Goal: Transaction & Acquisition: Purchase product/service

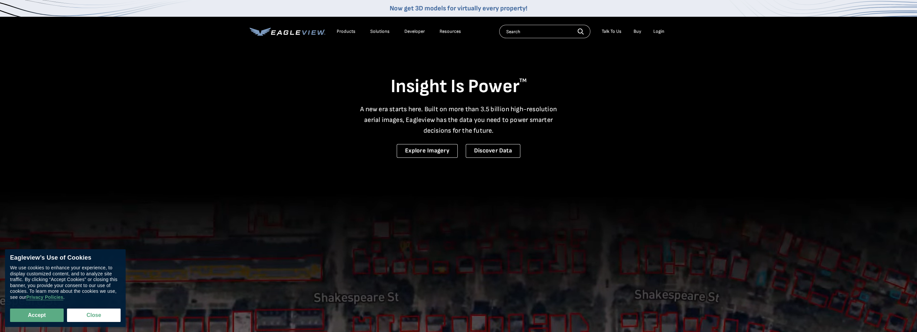
click at [665, 31] on li "Login" at bounding box center [659, 31] width 18 height 10
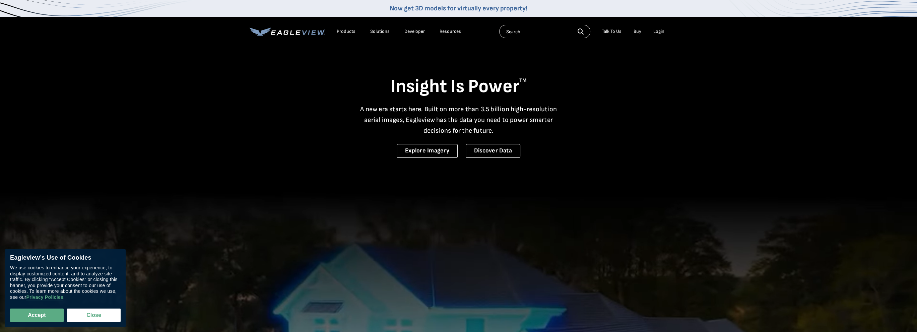
click at [662, 32] on div "Login" at bounding box center [658, 31] width 11 height 6
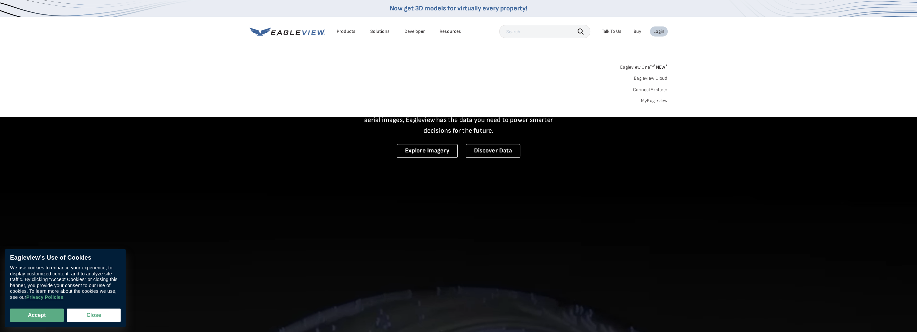
click at [656, 98] on link "MyEagleview" at bounding box center [654, 101] width 27 height 6
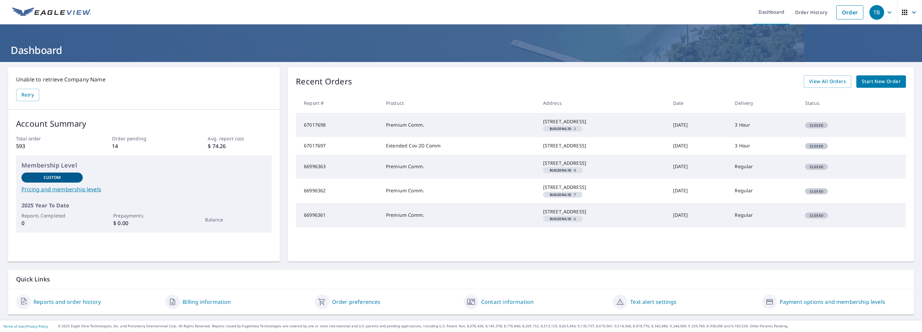
click at [864, 81] on span "Start New Order" at bounding box center [881, 81] width 39 height 8
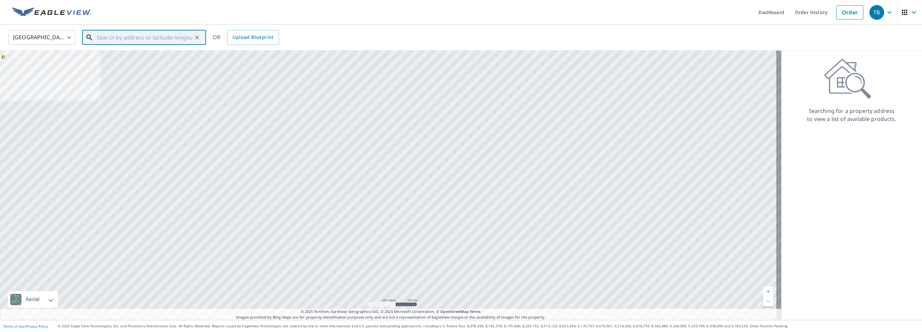
click at [147, 37] on input "text" at bounding box center [144, 37] width 95 height 19
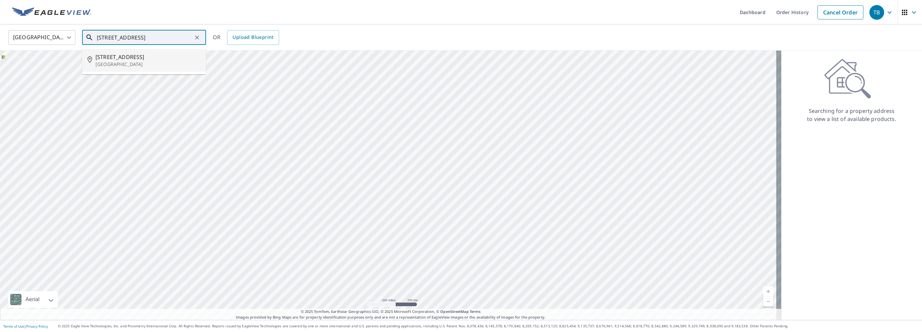
click at [122, 61] on p "Rohnert Park, CA 94928" at bounding box center [147, 64] width 105 height 7
type input "1350 Oak View Cir Rohnert Park, CA 94928"
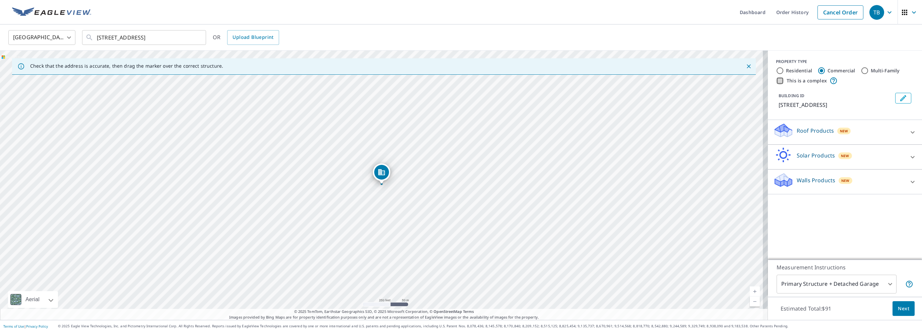
click at [776, 79] on input "This is a complex" at bounding box center [780, 81] width 8 height 8
checkbox input "true"
type input "4"
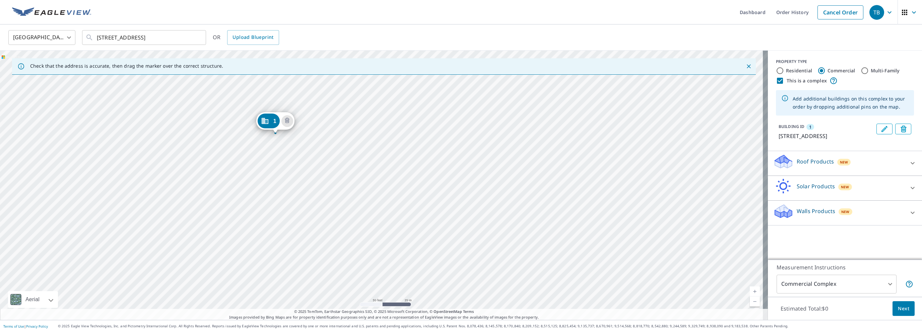
click at [409, 135] on div "1 1350 Oak View Cir Rohnert Park, CA 94928" at bounding box center [384, 185] width 768 height 269
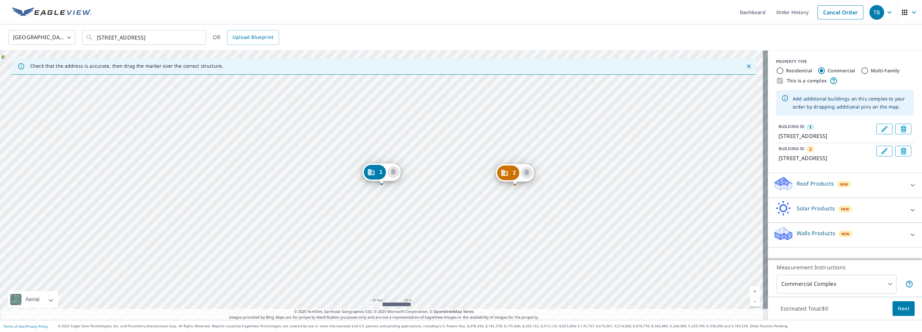
click at [633, 218] on div "2 1352 Oak View Cir Rohnert Park, CA 94928 1 1350 Oak View Cir Rohnert Park, CA…" at bounding box center [384, 185] width 768 height 269
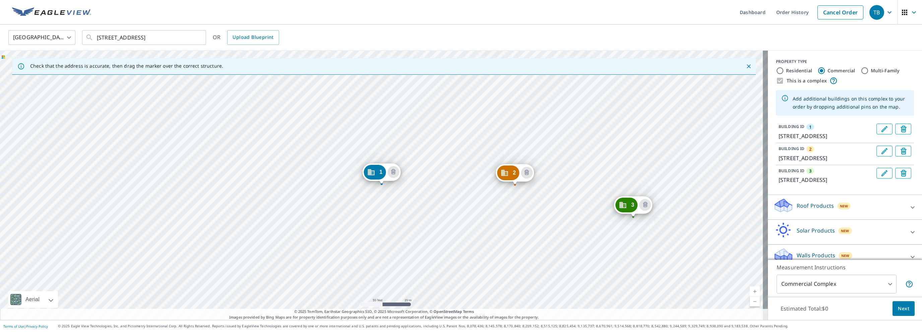
click at [534, 243] on div "2 1352 Oak View Cir Rohnert Park, CA 94928 3 1354 Oak View Cir Rohnert Park, CA…" at bounding box center [384, 185] width 768 height 269
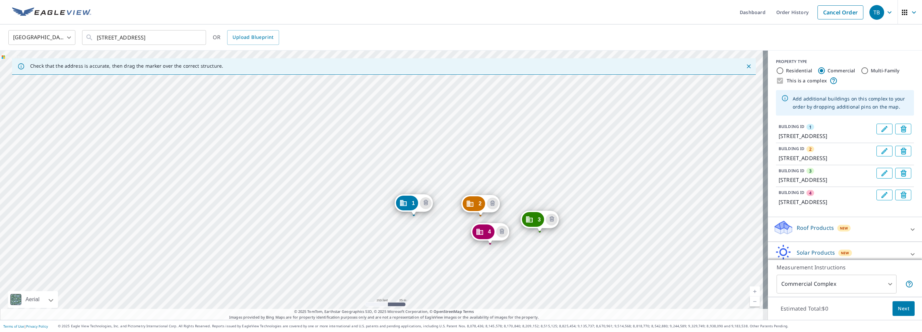
click at [420, 263] on div "2 1352 Oak View Cir Rohnert Park, CA 94928 3 1354 Oak View Cir Rohnert Park, CA…" at bounding box center [384, 185] width 768 height 269
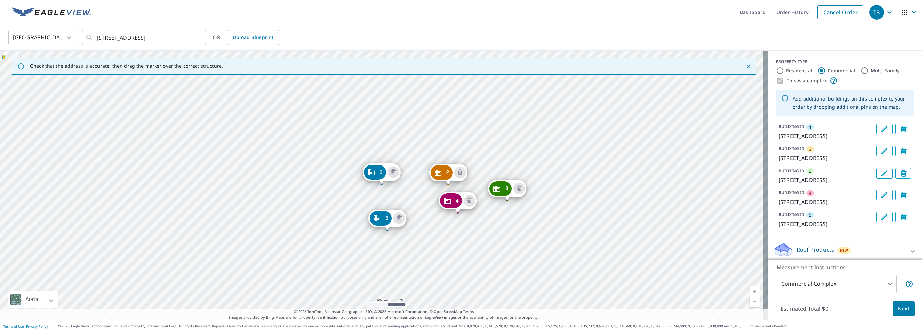
scroll to position [94, 0]
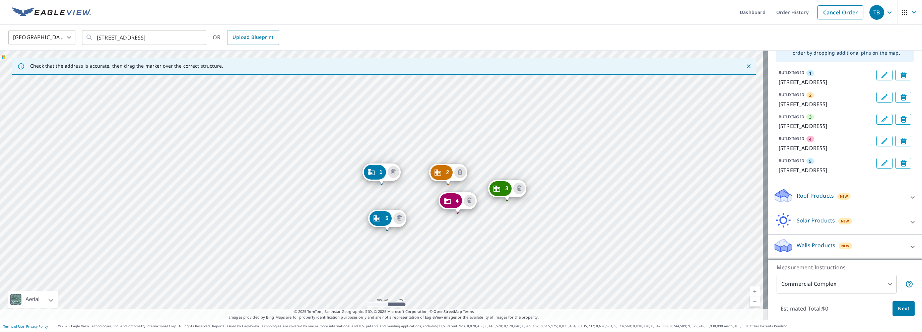
click at [876, 285] on body "TB TB Dashboard Order History Cancel Order TB United States US ​ 1350 Oak View …" at bounding box center [461, 166] width 922 height 332
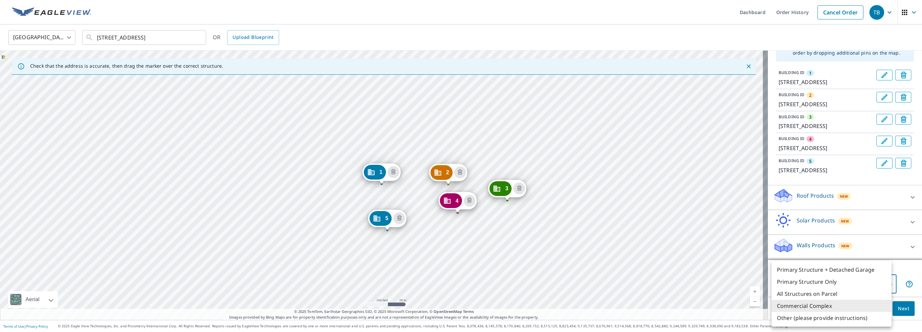
click at [842, 310] on li "Commercial Complex" at bounding box center [832, 306] width 120 height 12
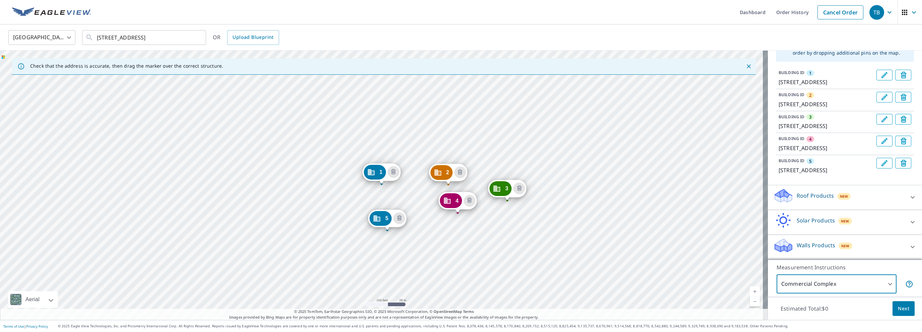
click at [825, 203] on div "Roof Products New" at bounding box center [838, 197] width 131 height 19
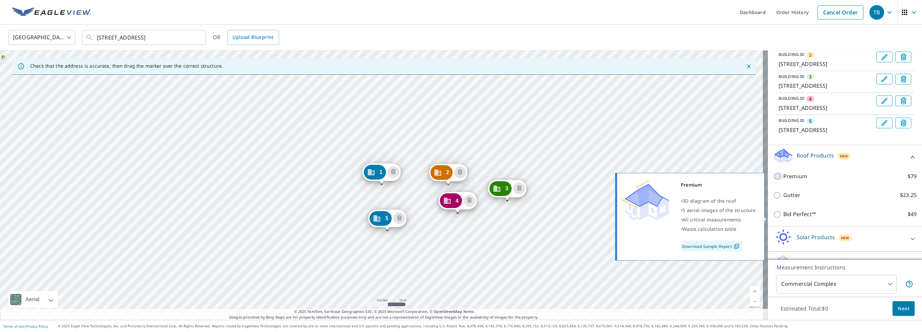
click at [774, 180] on input "Premium $79" at bounding box center [778, 176] width 10 height 8
checkbox input "true"
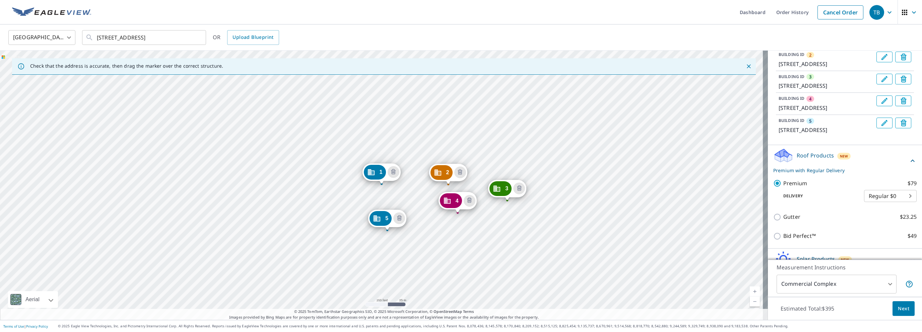
scroll to position [173, 0]
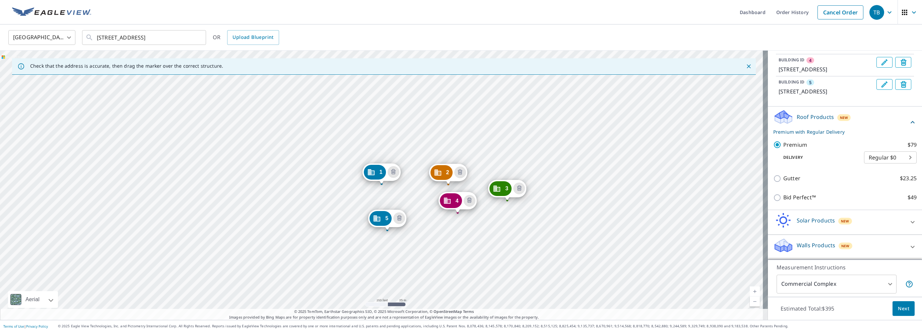
click at [898, 312] on span "Next" at bounding box center [903, 309] width 11 height 8
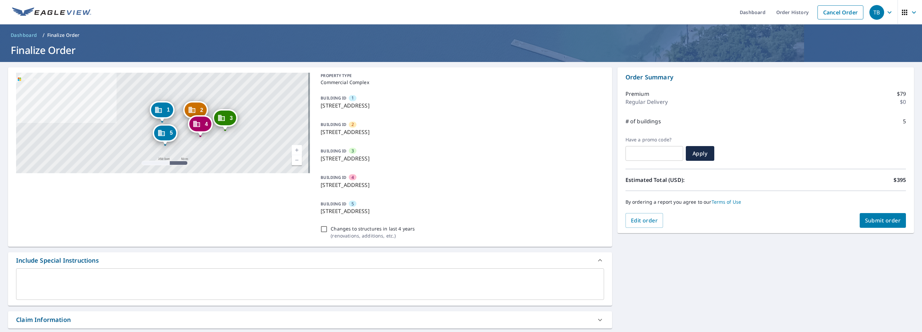
click at [885, 222] on span "Submit order" at bounding box center [883, 220] width 36 height 7
checkbox input "true"
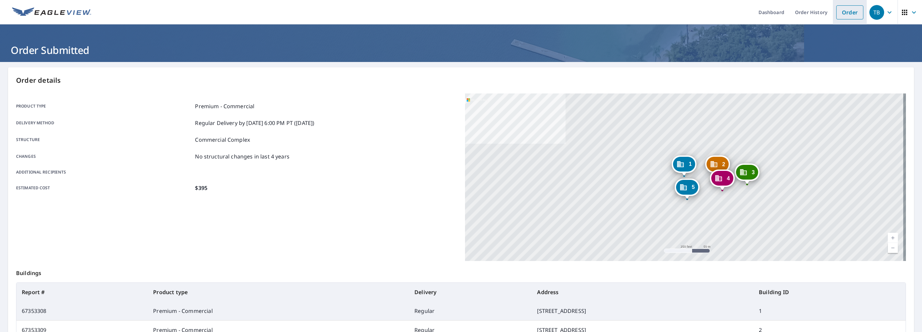
click at [851, 13] on link "Order" at bounding box center [849, 12] width 27 height 14
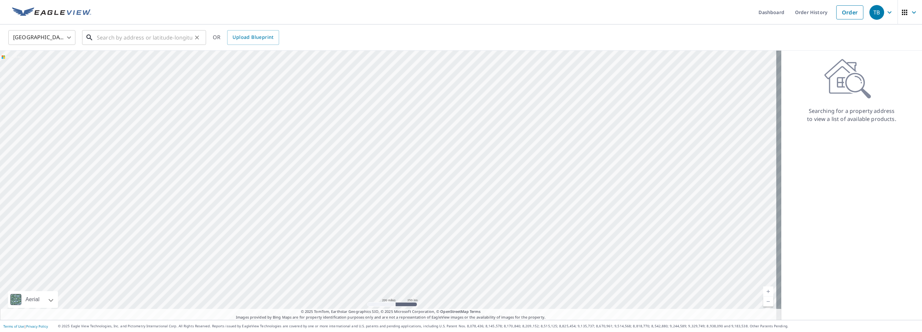
click at [153, 40] on input "text" at bounding box center [144, 37] width 95 height 19
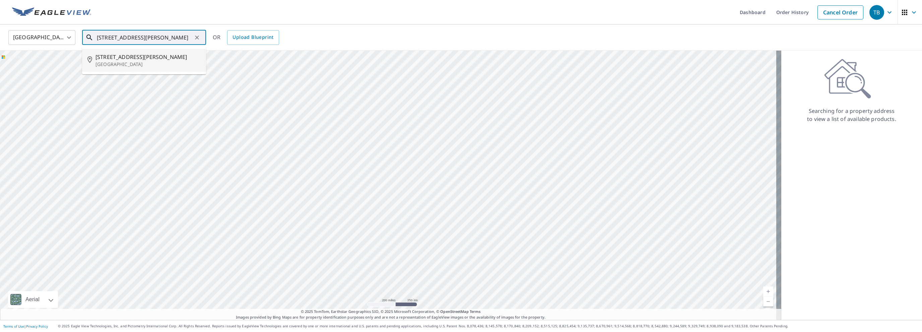
click at [122, 64] on p "Reno, NV 89523" at bounding box center [147, 64] width 105 height 7
type input "2475 Robb Dr Reno, NV 89523"
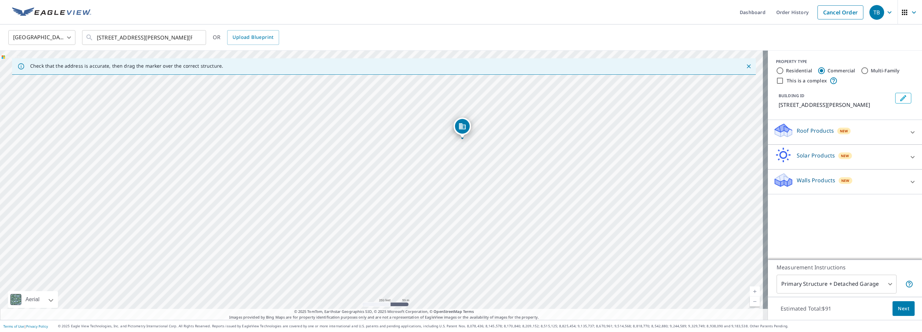
drag, startPoint x: 386, startPoint y: 207, endPoint x: 466, endPoint y: 161, distance: 92.9
click at [466, 161] on div "2475 Robb Dr Reno, NV 89523" at bounding box center [384, 185] width 768 height 269
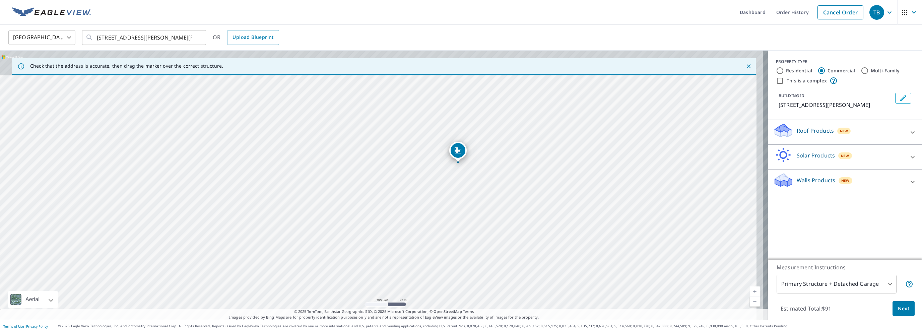
drag, startPoint x: 472, startPoint y: 161, endPoint x: 460, endPoint y: 230, distance: 70.1
click at [460, 230] on div "2475 Robb Dr Reno, NV 89523" at bounding box center [384, 185] width 768 height 269
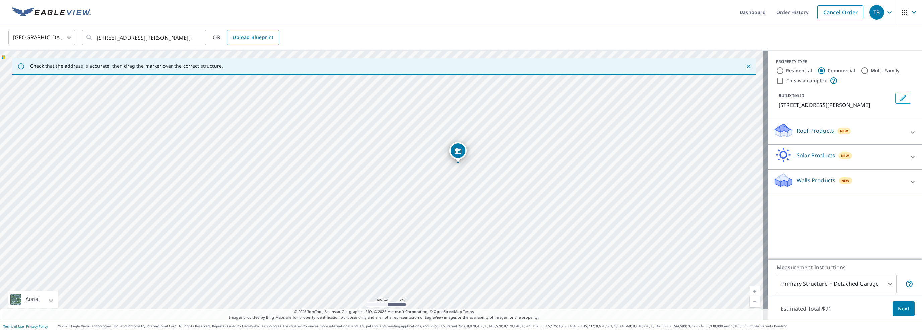
click at [875, 125] on div "Roof Products New" at bounding box center [838, 132] width 131 height 19
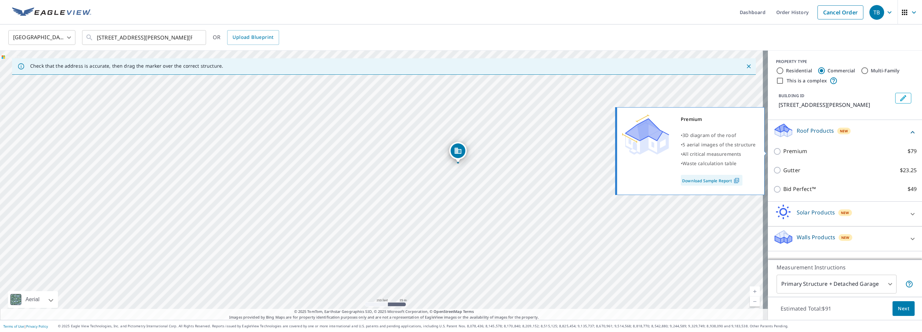
click at [798, 151] on p "Premium" at bounding box center [795, 151] width 24 height 8
click at [783, 151] on input "Premium $79" at bounding box center [778, 151] width 10 height 8
checkbox input "true"
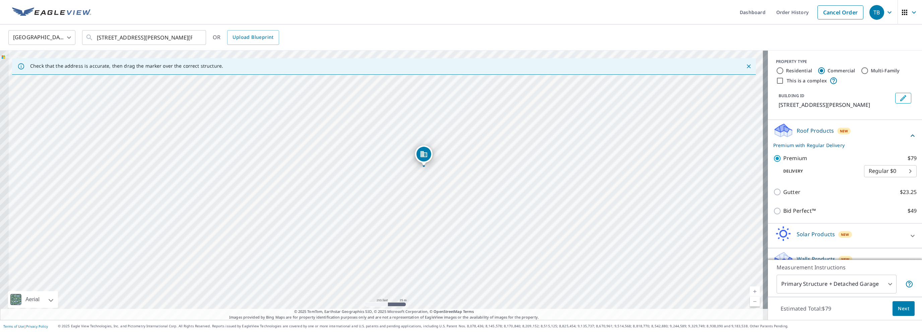
drag, startPoint x: 490, startPoint y: 217, endPoint x: 532, endPoint y: 199, distance: 45.9
click at [532, 199] on div "2475 Robb Dr Reno, NV 89523" at bounding box center [384, 185] width 768 height 269
drag, startPoint x: 469, startPoint y: 196, endPoint x: 454, endPoint y: 164, distance: 35.2
click at [454, 164] on div "2475 Robb Dr Reno, NV 89523" at bounding box center [384, 185] width 768 height 269
drag, startPoint x: 432, startPoint y: 204, endPoint x: 444, endPoint y: 233, distance: 31.4
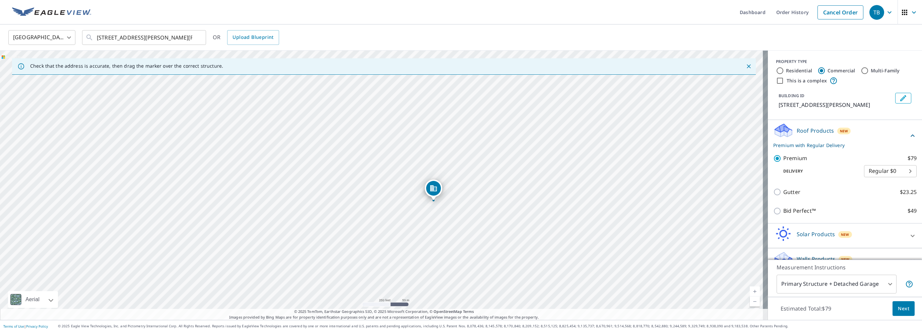
click at [444, 233] on div "2475 Robb Dr Reno, NV 89523" at bounding box center [384, 185] width 768 height 269
drag, startPoint x: 527, startPoint y: 257, endPoint x: 522, endPoint y: 233, distance: 25.0
click at [522, 233] on div "2475 Robb Dr Reno, NV 89523" at bounding box center [384, 185] width 768 height 269
click at [898, 309] on span "Next" at bounding box center [903, 309] width 11 height 8
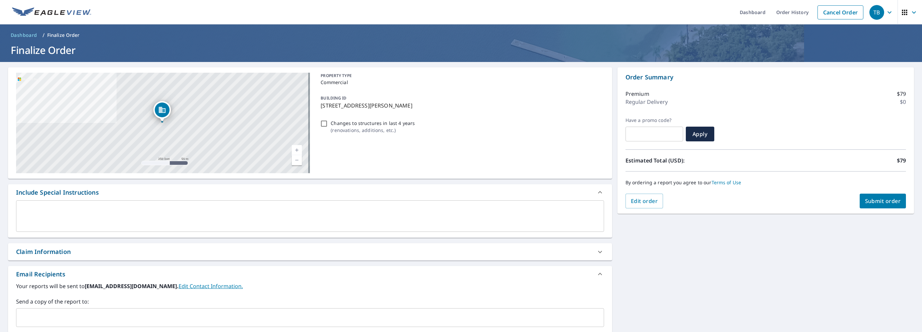
click at [876, 201] on span "Submit order" at bounding box center [883, 200] width 36 height 7
checkbox input "true"
